Goal: Information Seeking & Learning: Understand process/instructions

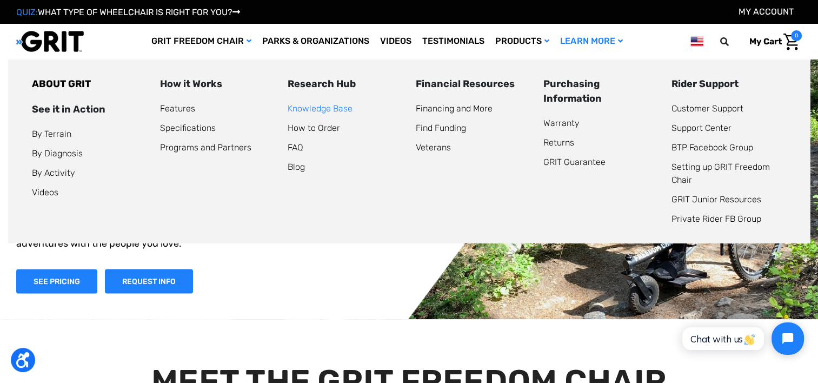
click at [339, 105] on link "Knowledge Base" at bounding box center [320, 108] width 65 height 10
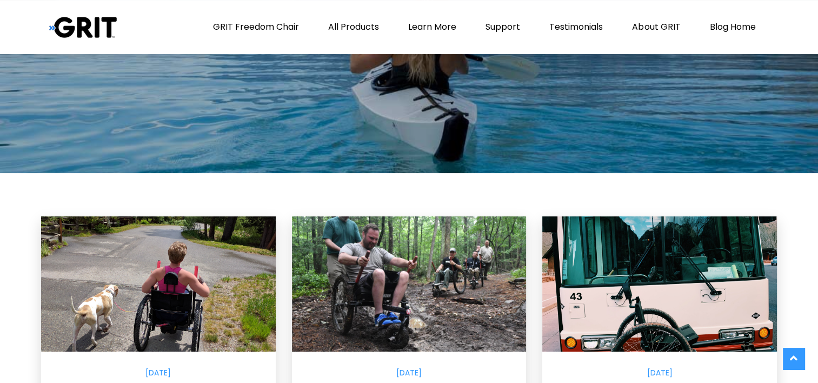
scroll to position [97, 0]
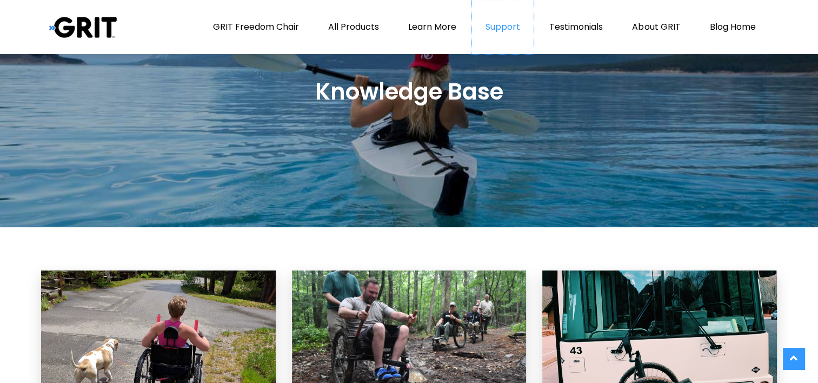
click at [512, 28] on link "Support" at bounding box center [503, 27] width 62 height 54
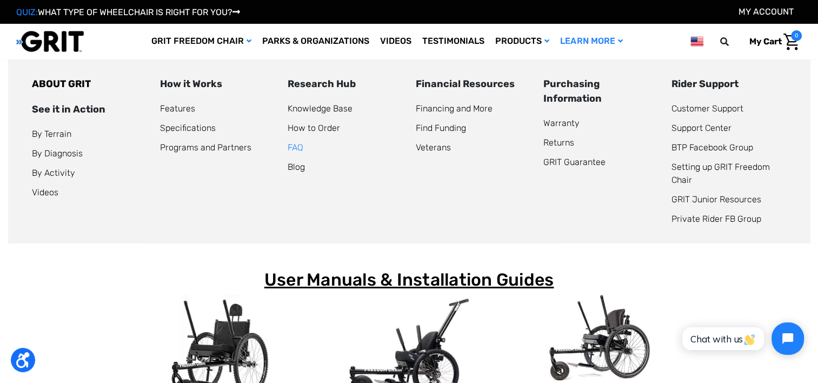
click at [293, 147] on link "FAQ" at bounding box center [296, 147] width 16 height 10
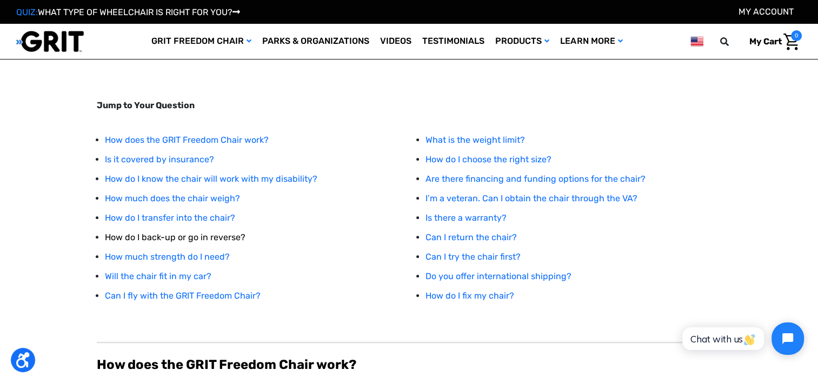
click at [239, 236] on link "How do I back-up or go in reverse?" at bounding box center [175, 237] width 141 height 10
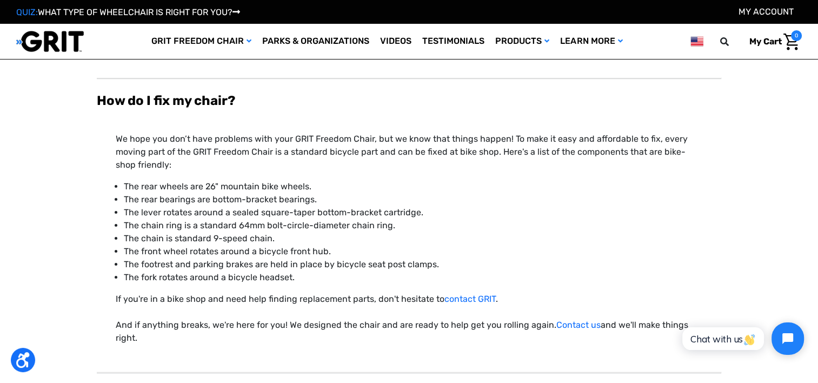
scroll to position [4127, 0]
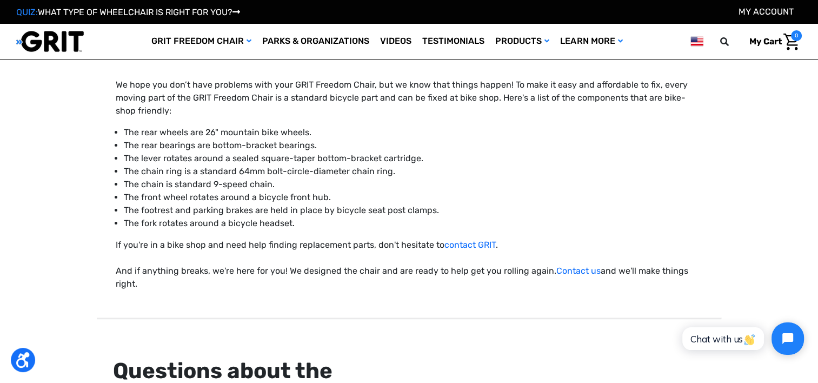
click at [161, 149] on p "The rear bearings are bottom-bracket bearings." at bounding box center [413, 145] width 579 height 13
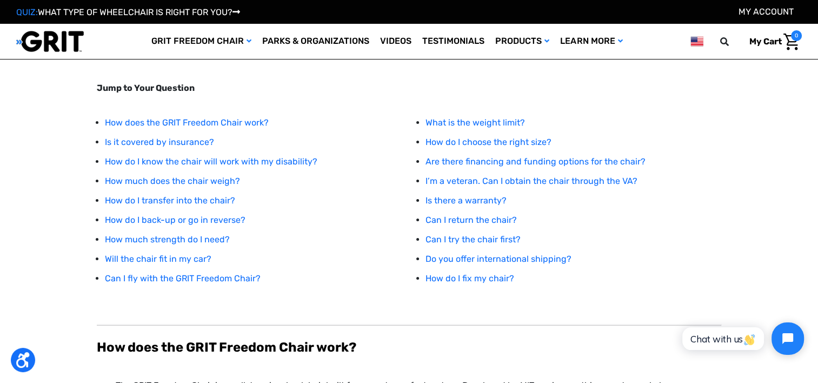
scroll to position [0, 0]
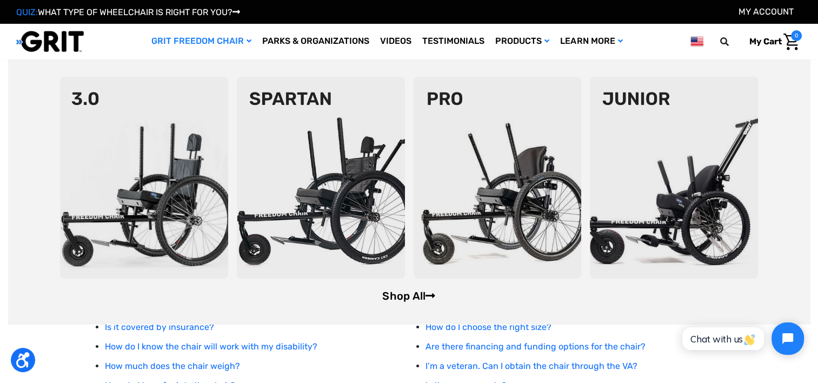
click at [407, 300] on link "Shop All" at bounding box center [408, 295] width 53 height 13
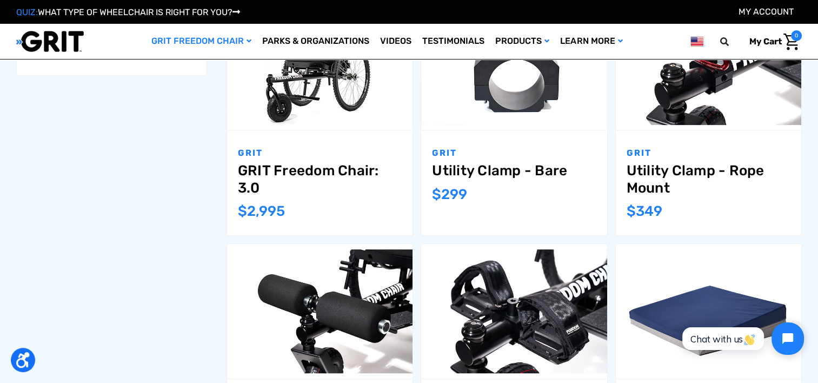
scroll to position [433, 0]
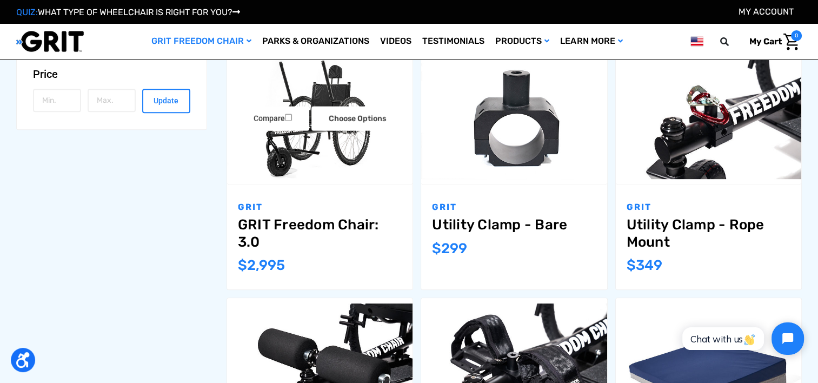
click at [294, 219] on link "GRIT Freedom Chair: 3.0" at bounding box center [320, 233] width 164 height 34
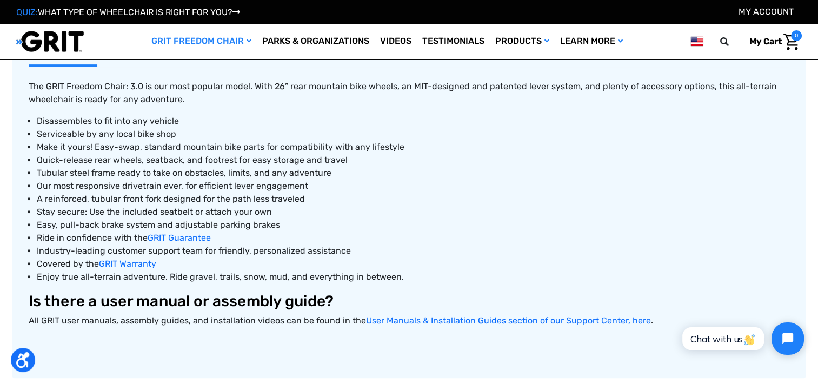
scroll to position [487, 0]
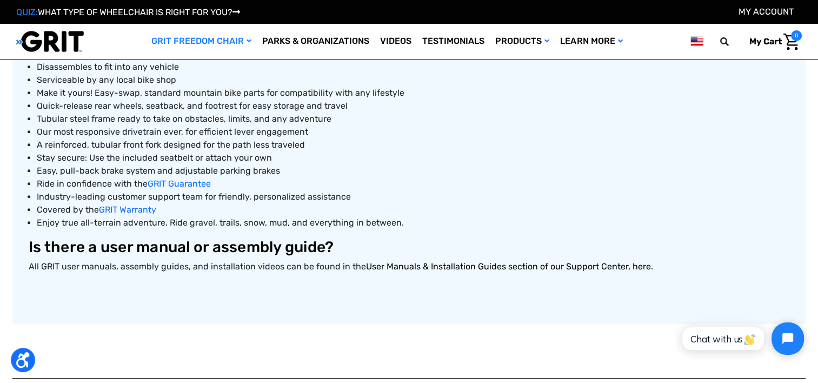
click at [526, 268] on link "User Manuals & Installation Guides section of our Support Center, here" at bounding box center [508, 266] width 285 height 10
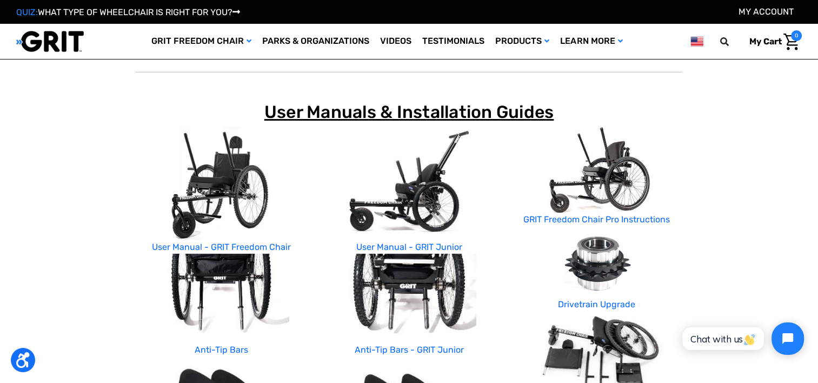
scroll to position [162, 0]
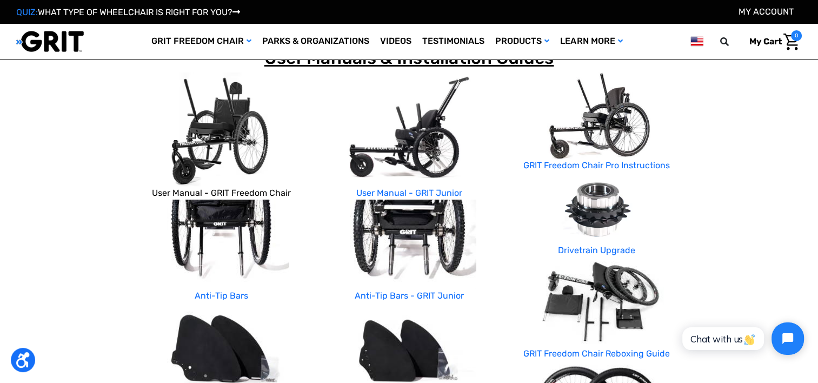
click at [215, 196] on link "User Manual - GRIT Freedom Chair" at bounding box center [221, 193] width 139 height 10
